Goal: Navigation & Orientation: Find specific page/section

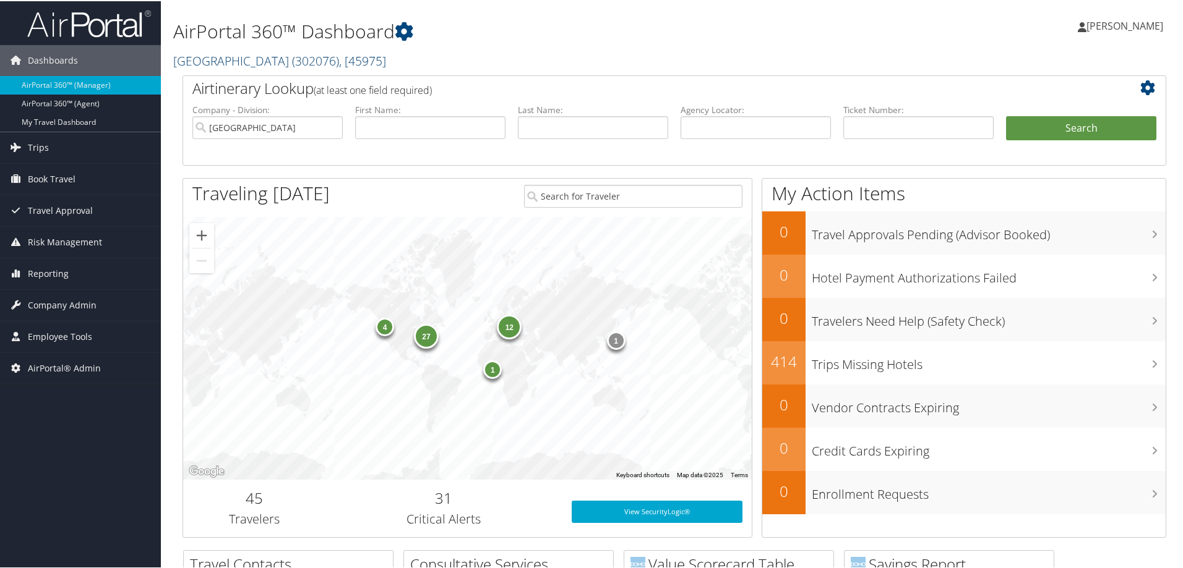
click at [221, 64] on link "Temple University ( 302076 ) , [ 45975 ]" at bounding box center [279, 59] width 213 height 17
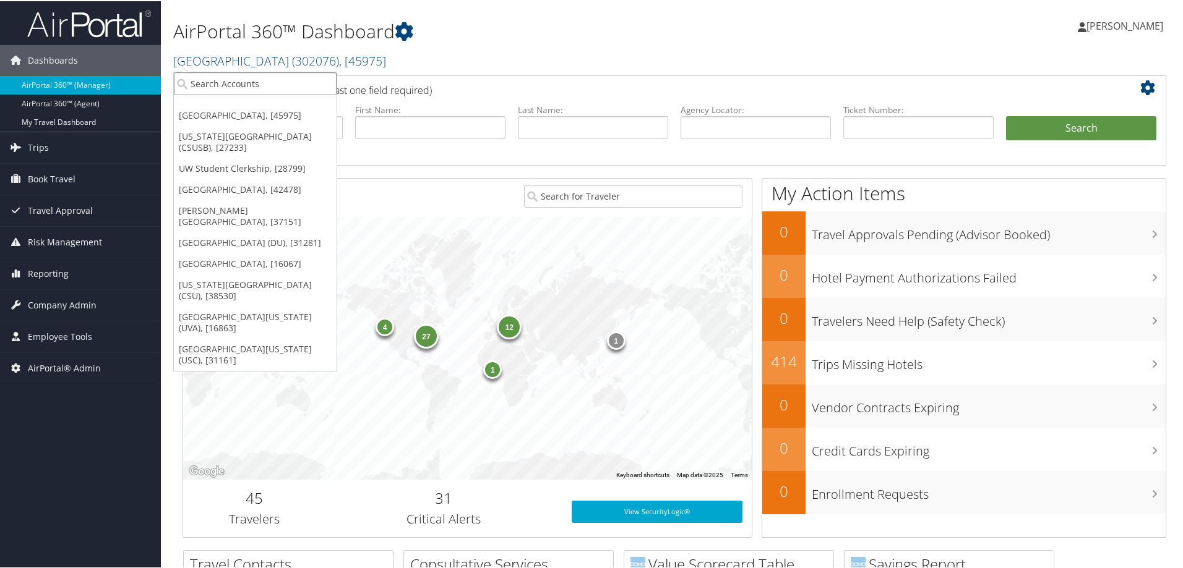
click at [220, 90] on input "search" at bounding box center [255, 82] width 163 height 23
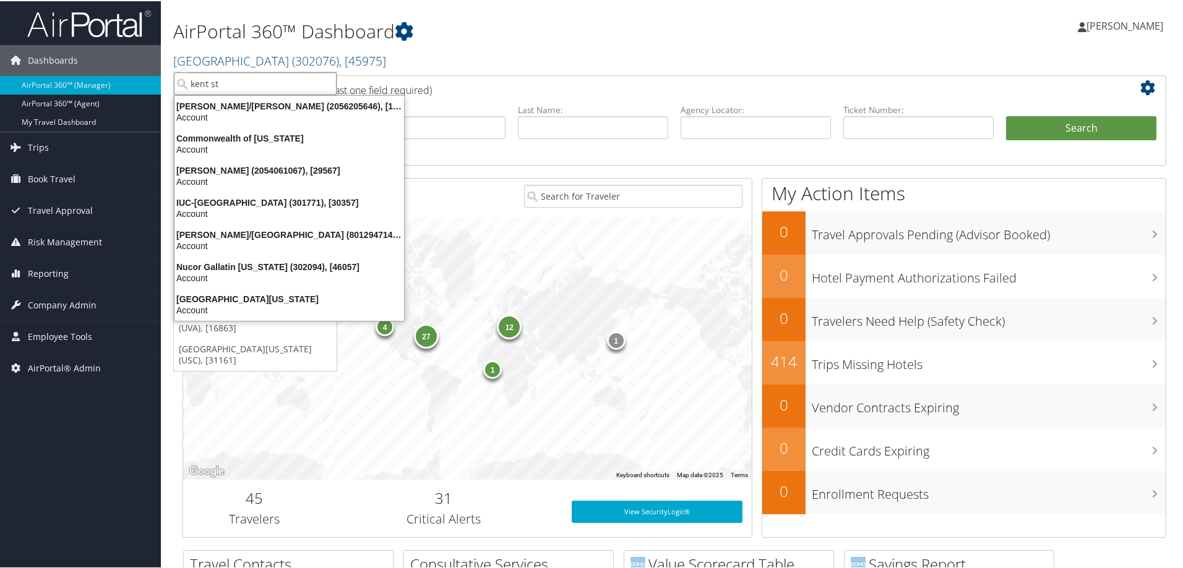
type input "kent sta"
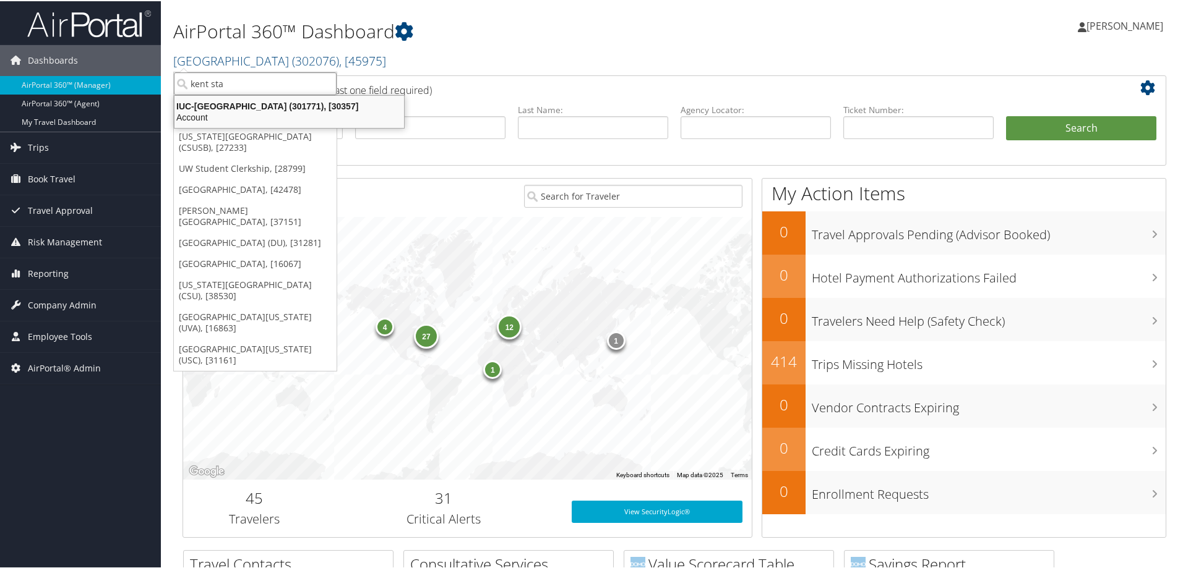
click at [249, 110] on div "IUC-Kent State University (301771), [30357]" at bounding box center [289, 105] width 244 height 11
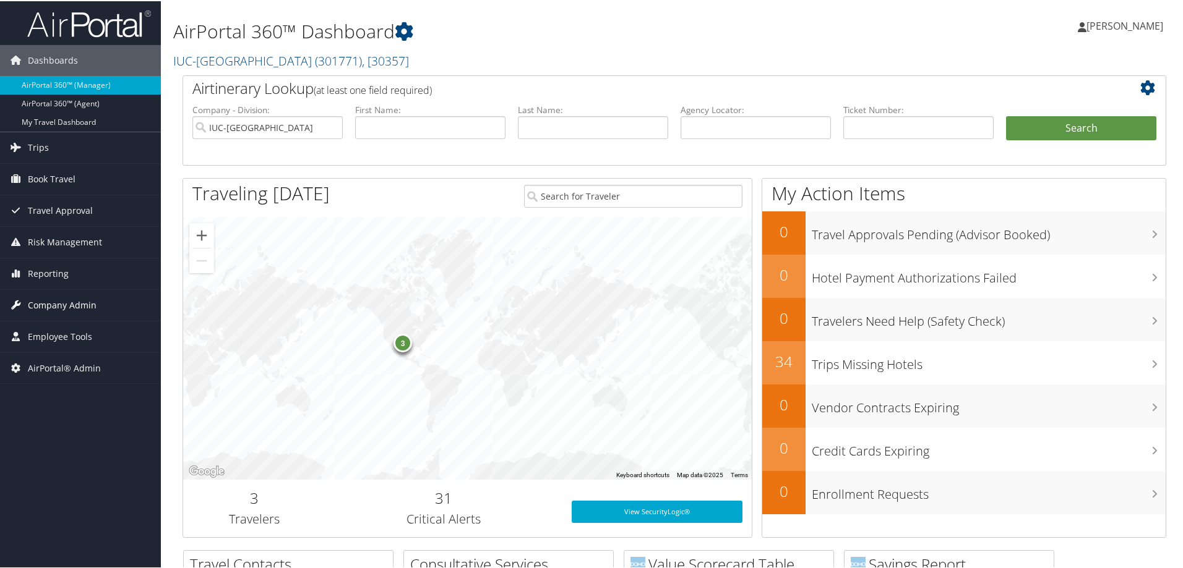
click at [41, 305] on span "Company Admin" at bounding box center [62, 304] width 69 height 31
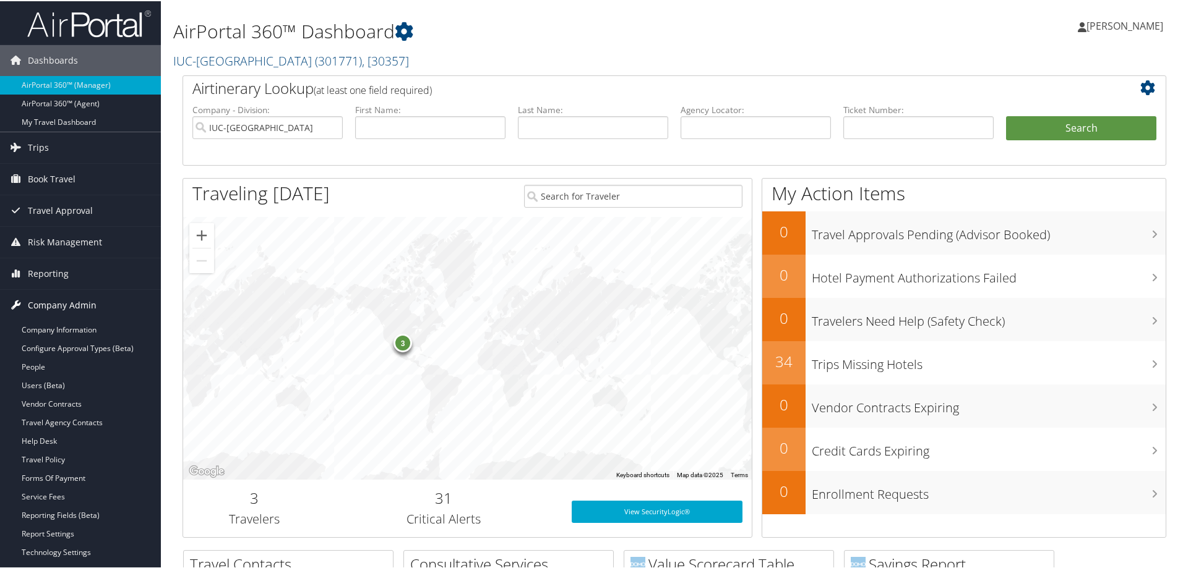
click at [63, 299] on span "Company Admin" at bounding box center [62, 304] width 69 height 31
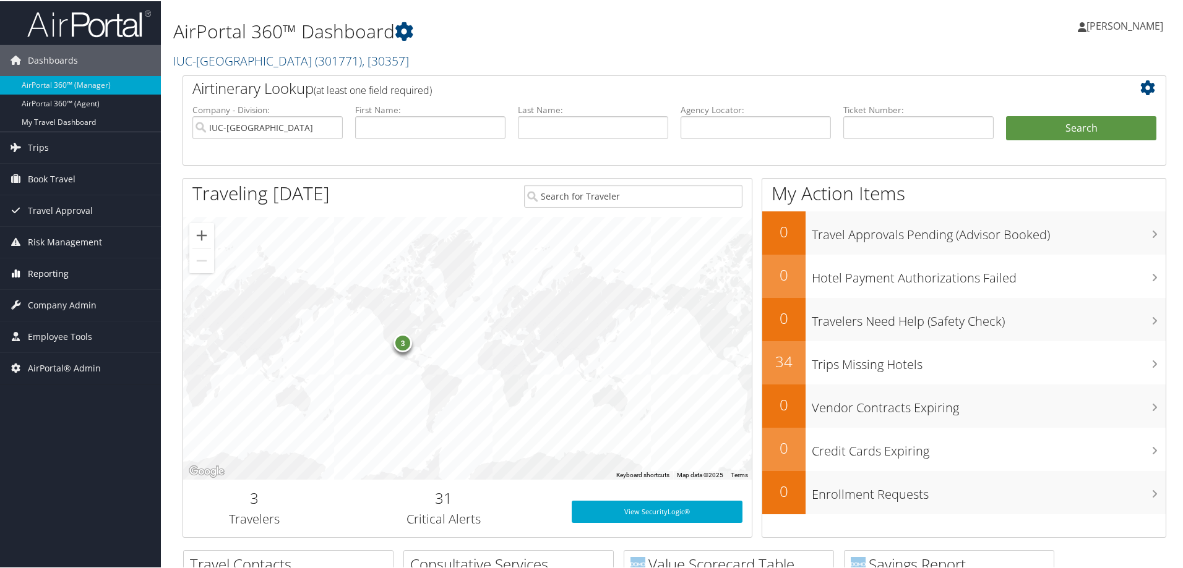
click at [80, 272] on link "Reporting" at bounding box center [80, 272] width 161 height 31
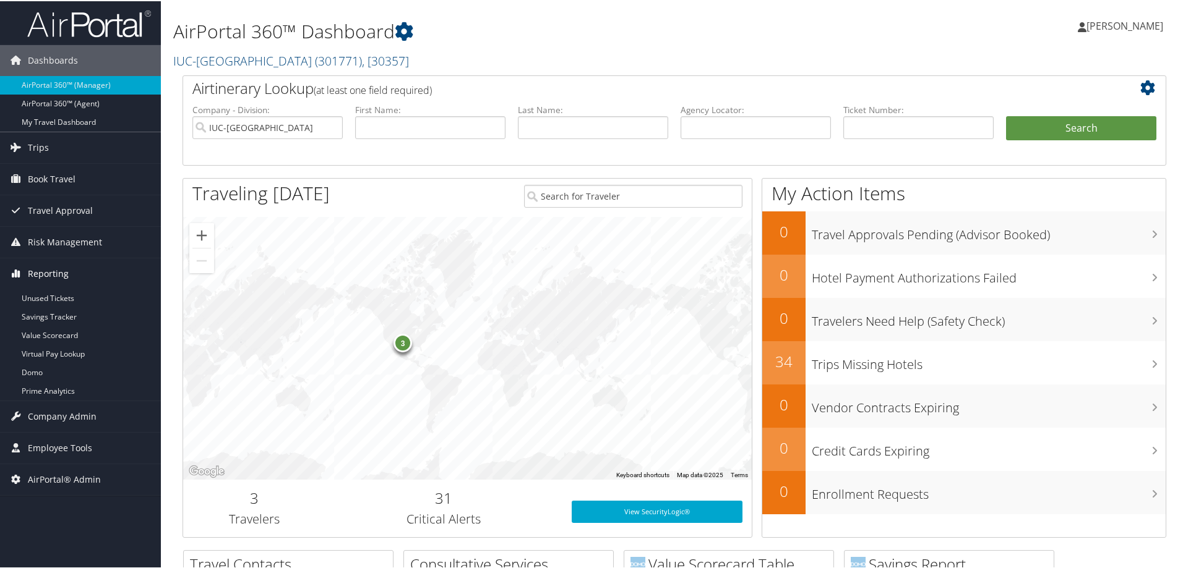
click at [83, 272] on link "Reporting" at bounding box center [80, 272] width 161 height 31
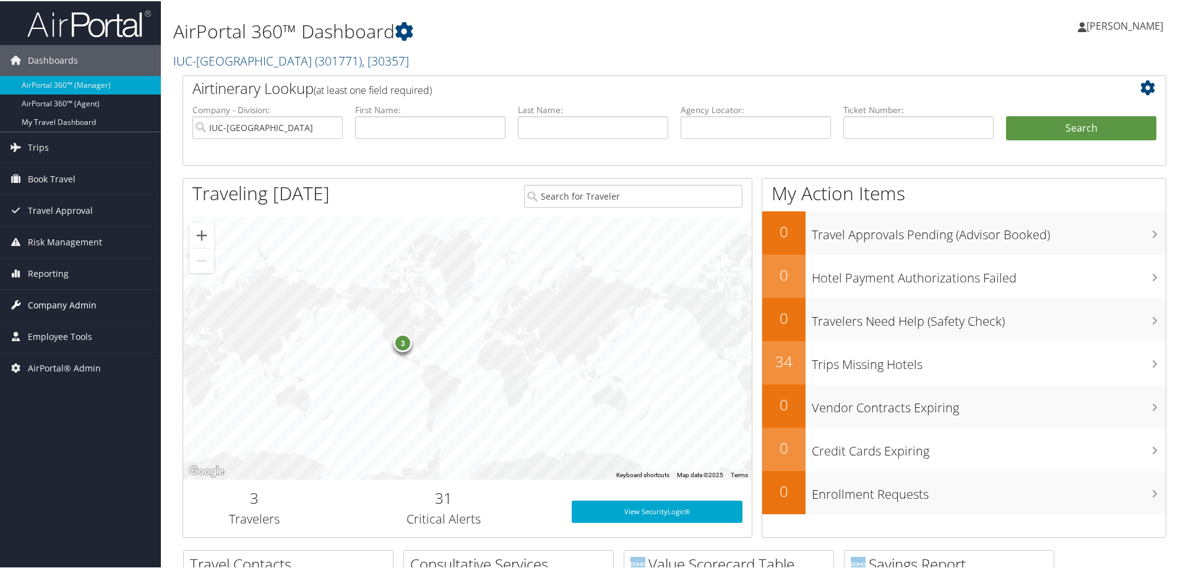
click at [77, 314] on span "Company Admin" at bounding box center [62, 304] width 69 height 31
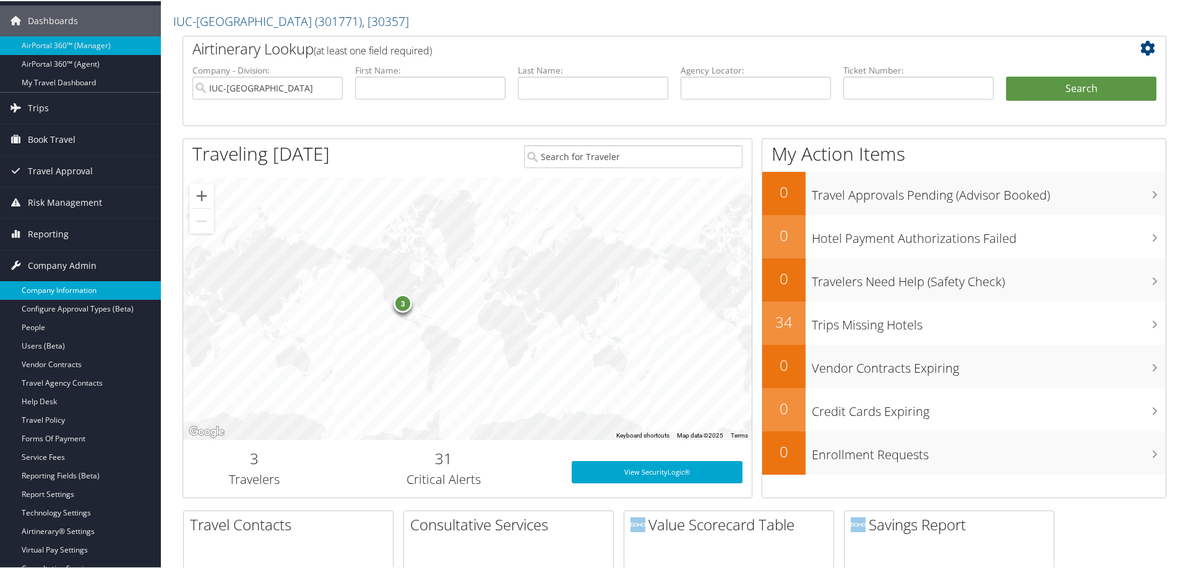
scroll to position [62, 0]
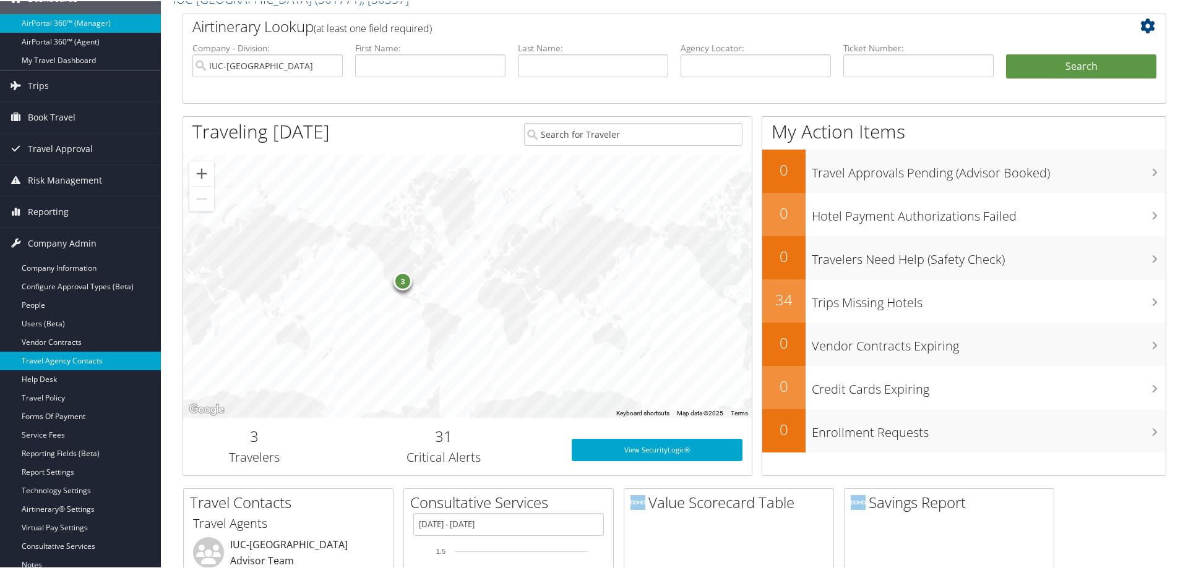
click at [108, 356] on link "Travel Agency Contacts" at bounding box center [80, 360] width 161 height 19
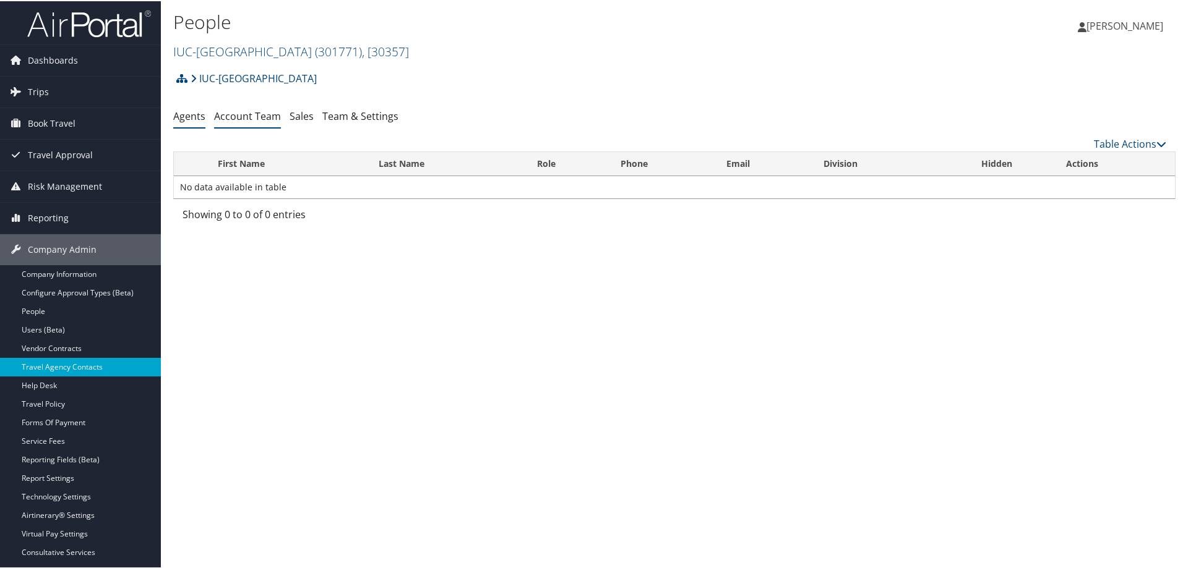
click at [240, 109] on link "Account Team" at bounding box center [247, 115] width 67 height 14
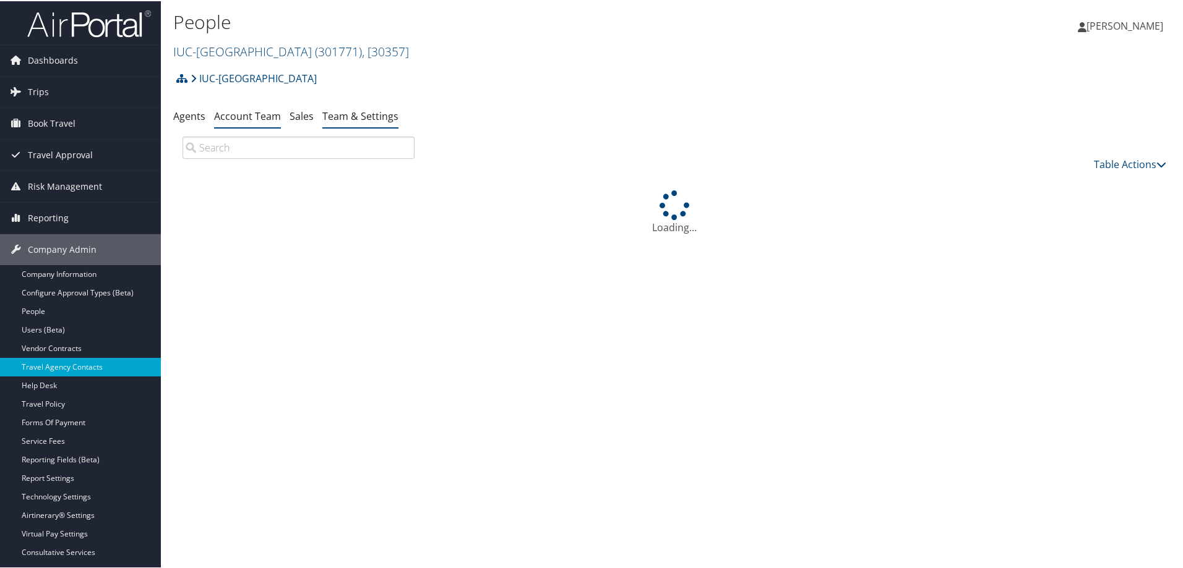
click at [343, 111] on link "Team & Settings" at bounding box center [360, 115] width 76 height 14
